Goal: Task Accomplishment & Management: Complete application form

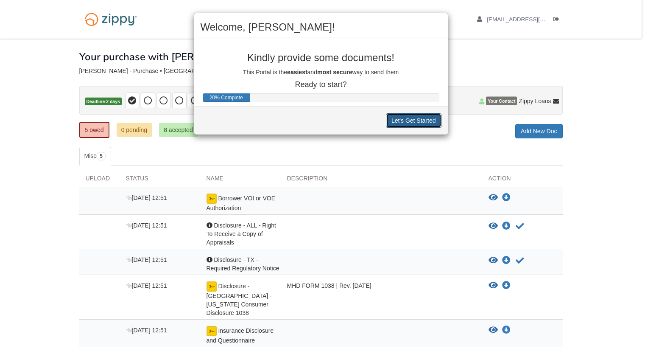
click at [406, 122] on button "Let's Get Started" at bounding box center [414, 120] width 56 height 14
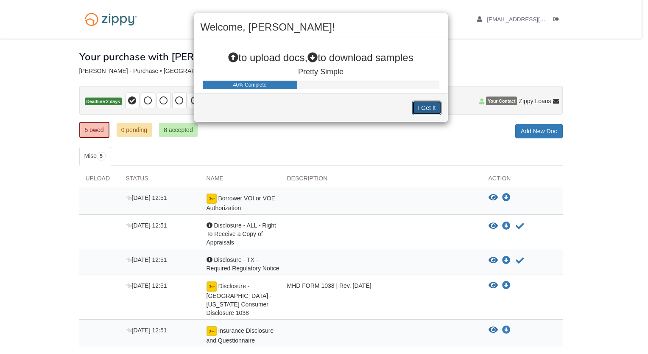
click at [424, 105] on button "I Get It" at bounding box center [426, 108] width 29 height 14
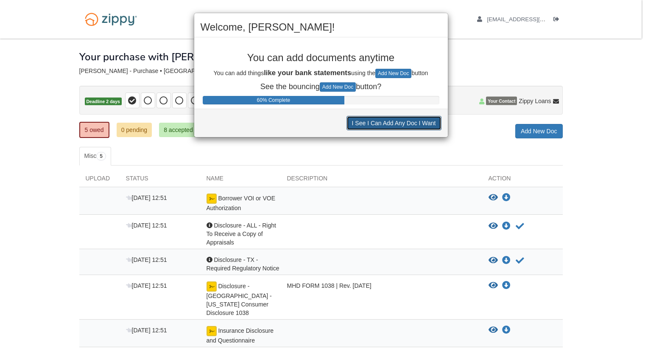
click at [405, 124] on button "I See I Can Add Any Doc I Want" at bounding box center [394, 123] width 95 height 14
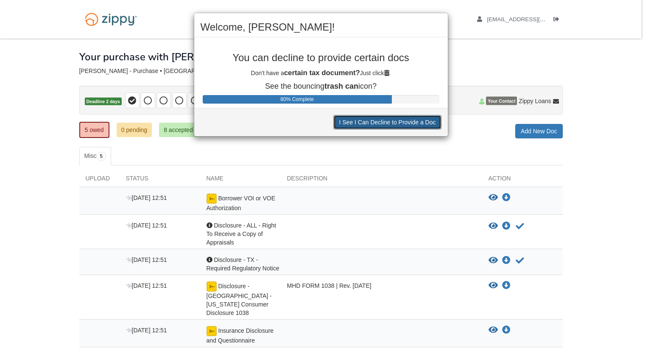
click at [405, 124] on button "I See I Can Decline to Provide a Doc" at bounding box center [387, 122] width 108 height 14
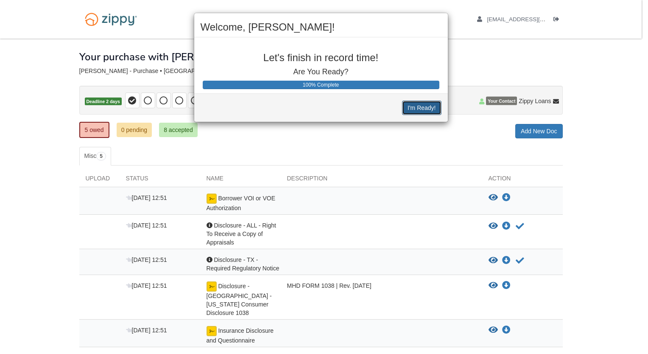
click at [417, 109] on button "I'm Ready!" at bounding box center [421, 108] width 39 height 14
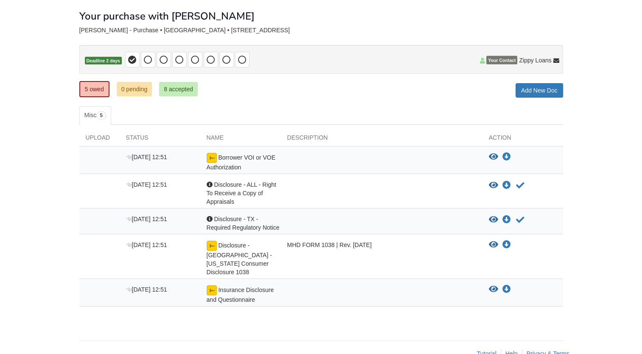
scroll to position [42, 0]
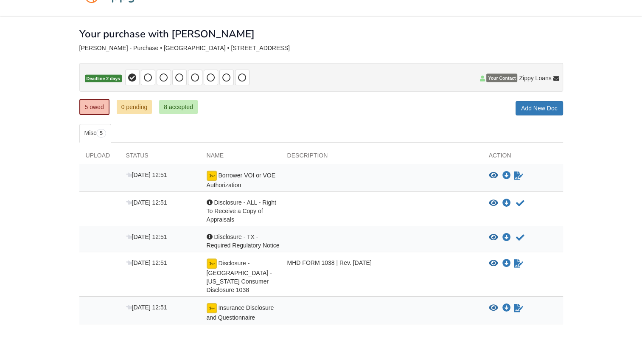
scroll to position [42, 0]
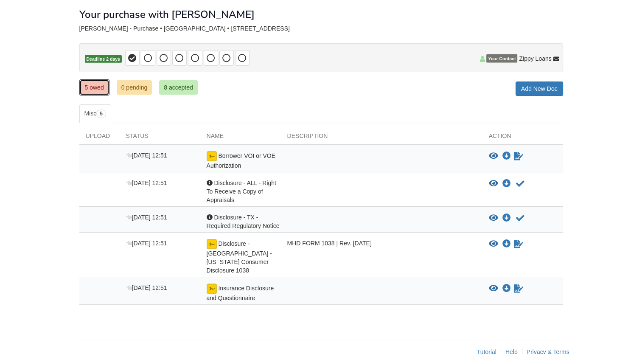
click at [100, 86] on link "5 owed" at bounding box center [94, 87] width 30 height 16
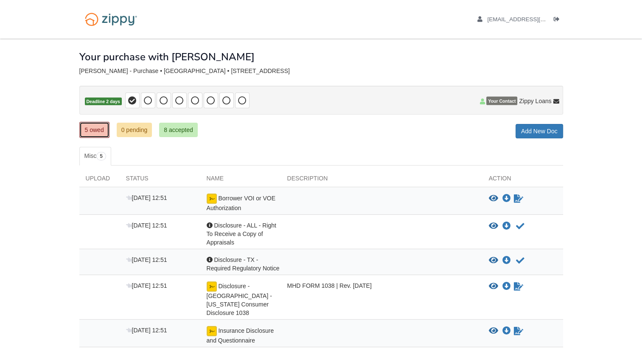
click at [92, 135] on link "5 owed" at bounding box center [94, 130] width 30 height 16
click at [247, 199] on span "Borrower VOI or VOE Authorization" at bounding box center [241, 203] width 69 height 17
click at [492, 194] on icon "View Borrower VOI or VOE Authorization" at bounding box center [493, 198] width 9 height 8
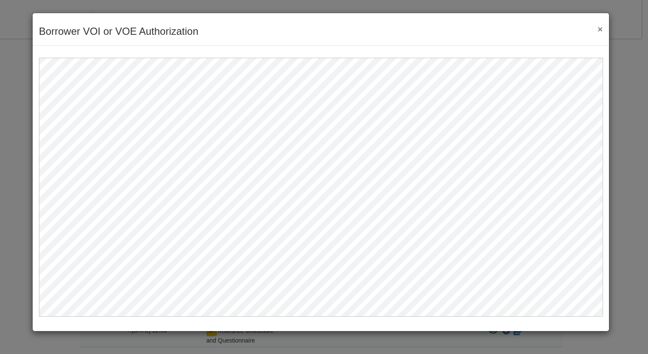
click at [603, 28] on div "Borrower VOI or VOE Authorization Save Cancel Previous Document Next Document ×" at bounding box center [321, 29] width 577 height 33
click at [601, 28] on button "×" at bounding box center [598, 29] width 10 height 9
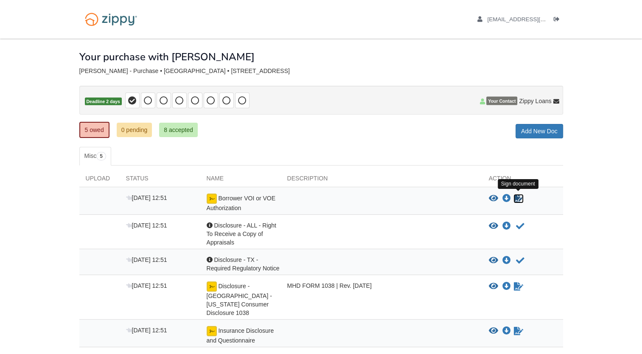
click at [520, 199] on icon "Sign Form" at bounding box center [518, 198] width 9 height 8
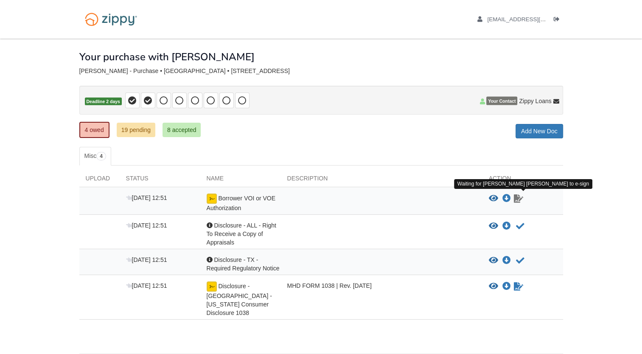
click at [517, 199] on icon "Waiting for your co-borrower to e-sign" at bounding box center [518, 198] width 9 height 8
click at [210, 199] on img at bounding box center [212, 198] width 10 height 10
click at [207, 199] on img at bounding box center [212, 198] width 10 height 10
click at [519, 198] on icon "Waiting for your co-borrower to e-sign" at bounding box center [518, 198] width 9 height 8
click at [517, 200] on icon "Waiting for your co-borrower to e-sign" at bounding box center [518, 198] width 9 height 8
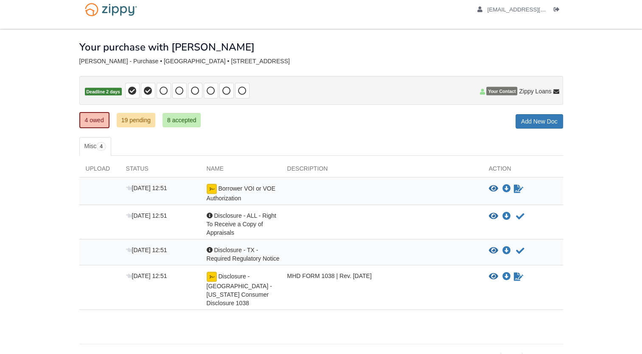
scroll to position [15, 0]
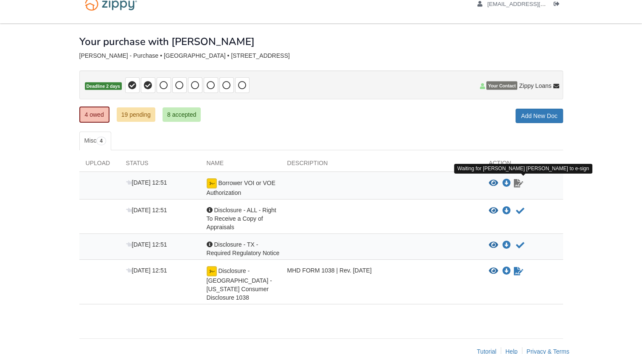
click at [517, 182] on icon "Waiting for your co-borrower to e-sign" at bounding box center [518, 183] width 9 height 8
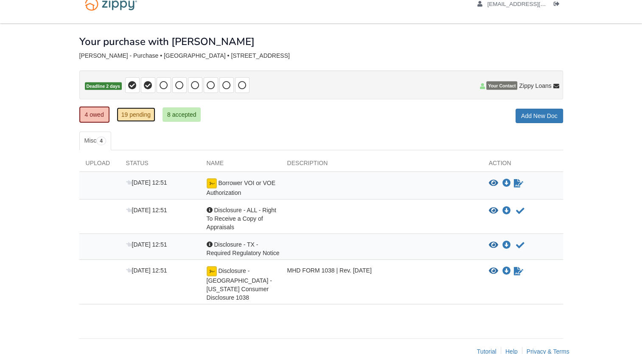
click at [152, 113] on link "19 pending" at bounding box center [136, 114] width 39 height 14
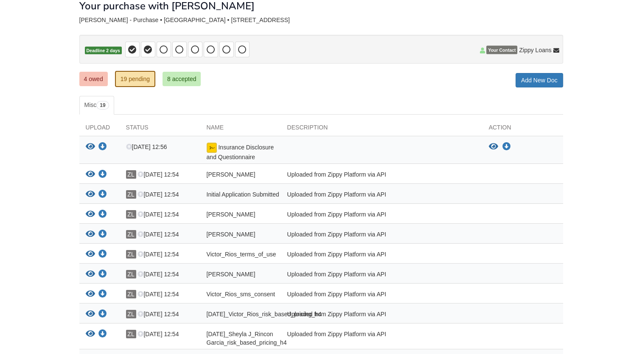
scroll to position [42, 0]
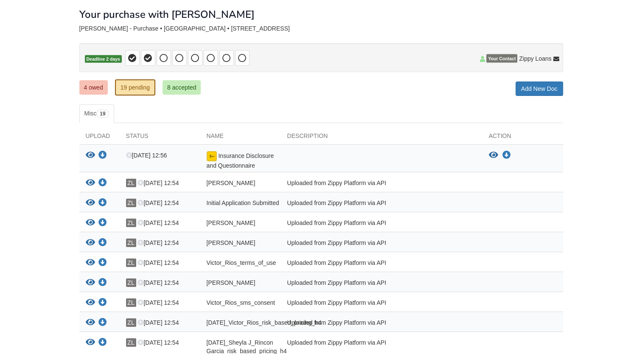
click at [240, 156] on span "Insurance Disclosure and Questionnaire" at bounding box center [240, 160] width 67 height 17
click at [234, 180] on span "Sheyla J_Rincon Garcia_true_and_correct_consent" at bounding box center [231, 182] width 49 height 7
drag, startPoint x: 95, startPoint y: 92, endPoint x: 102, endPoint y: 101, distance: 11.3
click at [95, 92] on link "4 owed" at bounding box center [93, 87] width 28 height 14
click at [90, 82] on link "4 owed" at bounding box center [93, 87] width 28 height 14
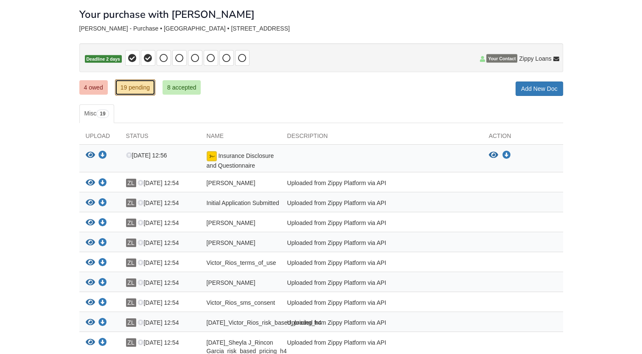
click at [131, 90] on link "19 pending" at bounding box center [135, 87] width 40 height 16
click at [91, 86] on link "4 owed" at bounding box center [93, 87] width 28 height 14
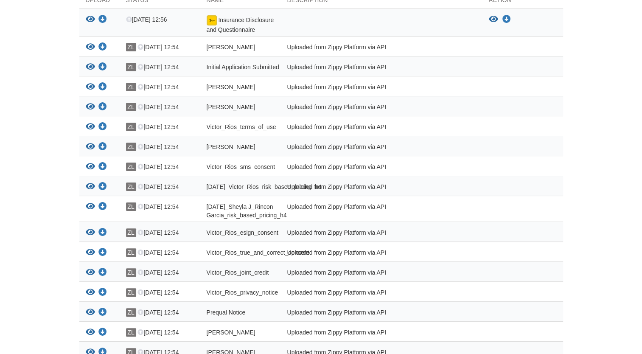
scroll to position [212, 0]
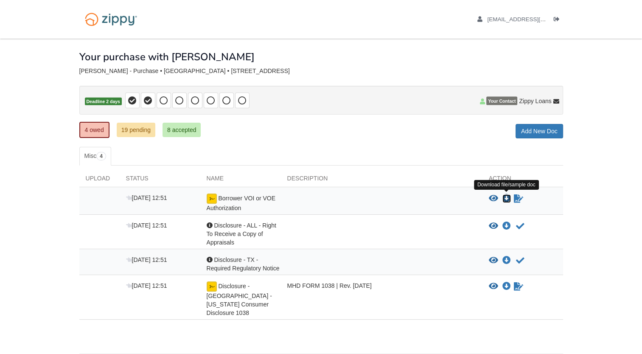
click at [503, 195] on icon "Download Borrower VOI or VOE Authorization" at bounding box center [506, 198] width 8 height 8
drag, startPoint x: 329, startPoint y: 126, endPoint x: 333, endPoint y: 131, distance: 6.5
click at [329, 126] on div "4 owed 19 pending 8 accepted My Estimated Payment × My Estimated Payment Add Ne…" at bounding box center [321, 130] width 484 height 15
click at [494, 196] on icon "View Borrower VOI or VOE Authorization" at bounding box center [493, 198] width 9 height 8
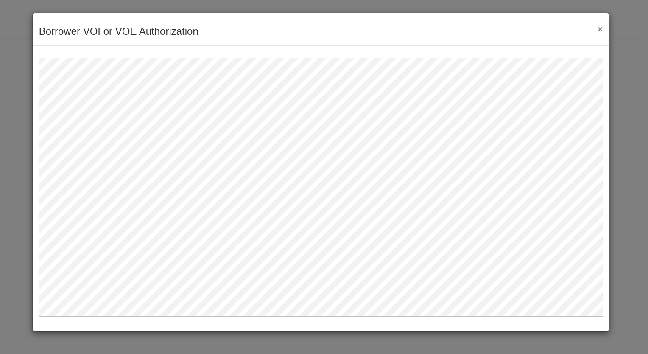
click at [601, 29] on button "×" at bounding box center [598, 29] width 10 height 9
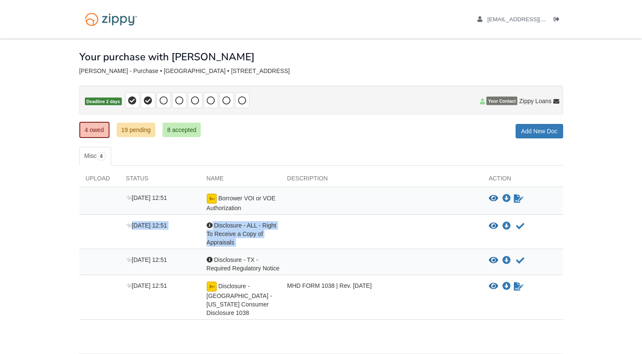
click at [526, 222] on div "Aug 18 12:51 Acknowledgement Disclosure - ALL - Right To Receive a Copy of Appr…" at bounding box center [321, 232] width 484 height 34
drag, startPoint x: 526, startPoint y: 222, endPoint x: 420, endPoint y: 227, distance: 106.1
click at [420, 224] on div at bounding box center [381, 233] width 201 height 25
click at [83, 228] on div at bounding box center [99, 233] width 40 height 25
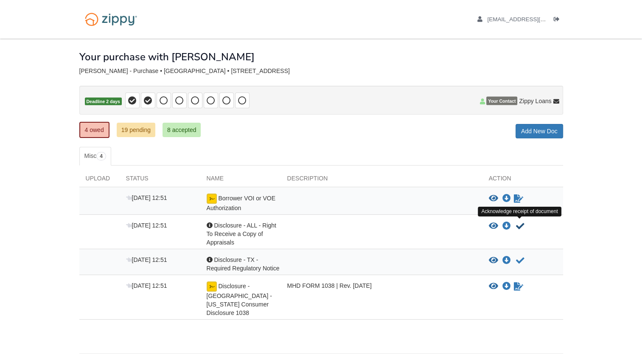
click at [519, 226] on icon "Acknowledge receipt of document" at bounding box center [520, 226] width 8 height 8
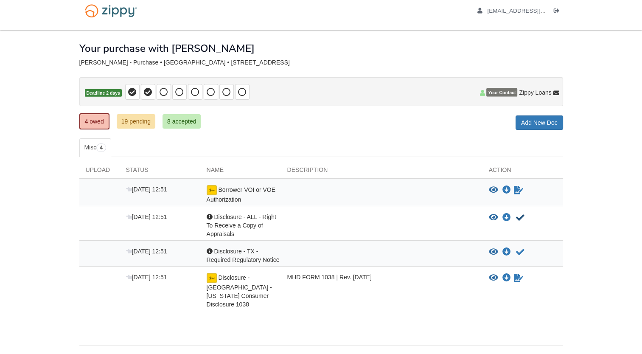
scroll to position [15, 0]
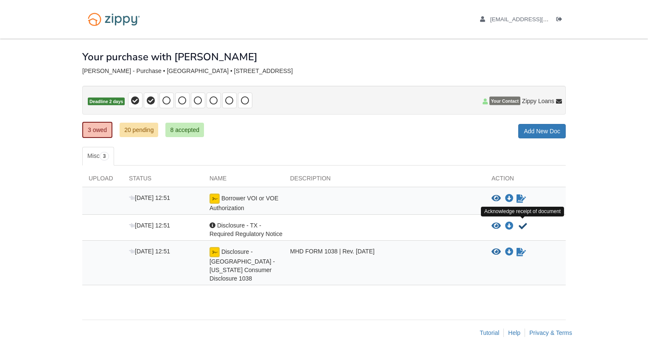
click at [524, 224] on icon "Acknowledge receipt of document" at bounding box center [523, 226] width 8 height 8
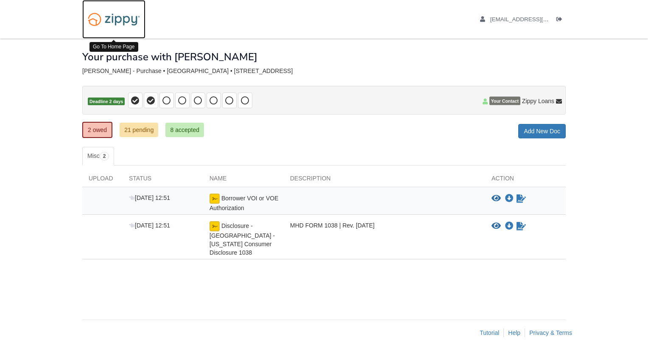
click at [119, 17] on img at bounding box center [113, 19] width 63 height 22
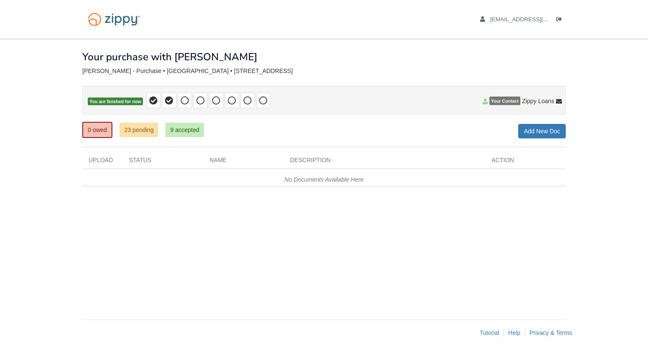
click at [424, 64] on div "× × × Pending Add Document Notice document will be included in the email sent t…" at bounding box center [324, 175] width 484 height 272
click at [116, 19] on img at bounding box center [113, 19] width 63 height 22
